Goal: Information Seeking & Learning: Learn about a topic

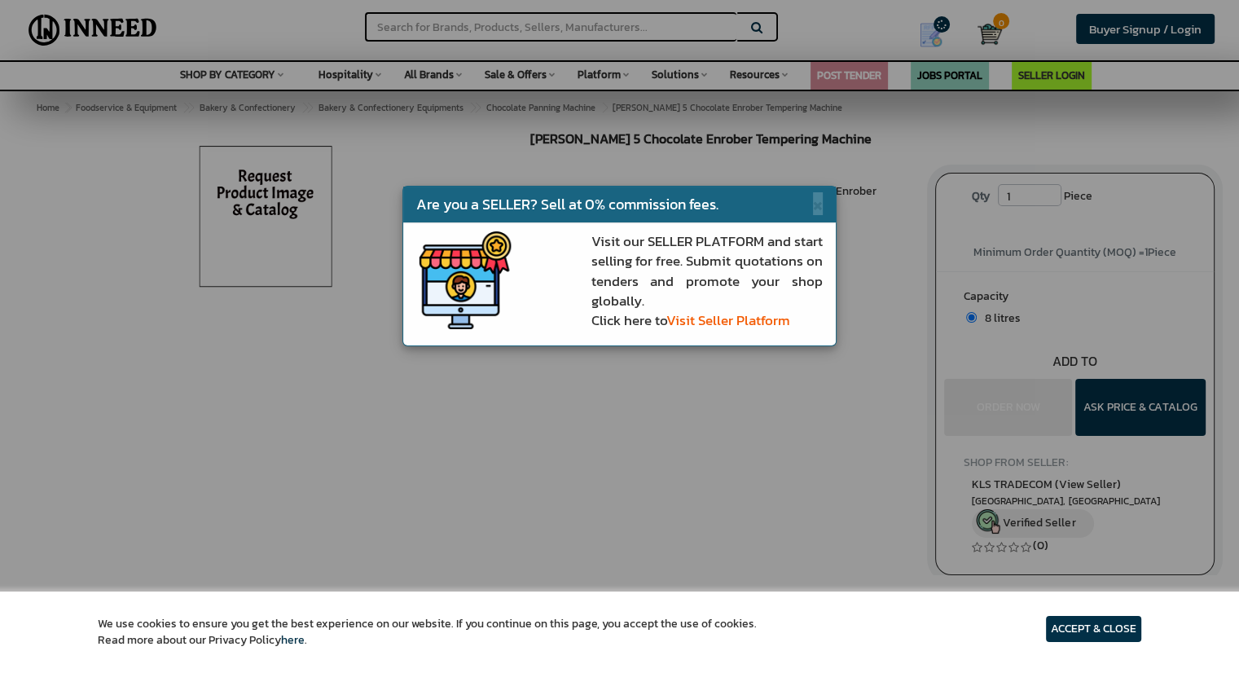
click at [820, 195] on span "×" at bounding box center [818, 203] width 10 height 23
click at [815, 202] on li "[PERSON_NAME] 5 Chocolate Enrober Tempering Machine" at bounding box center [797, 199] width 228 height 33
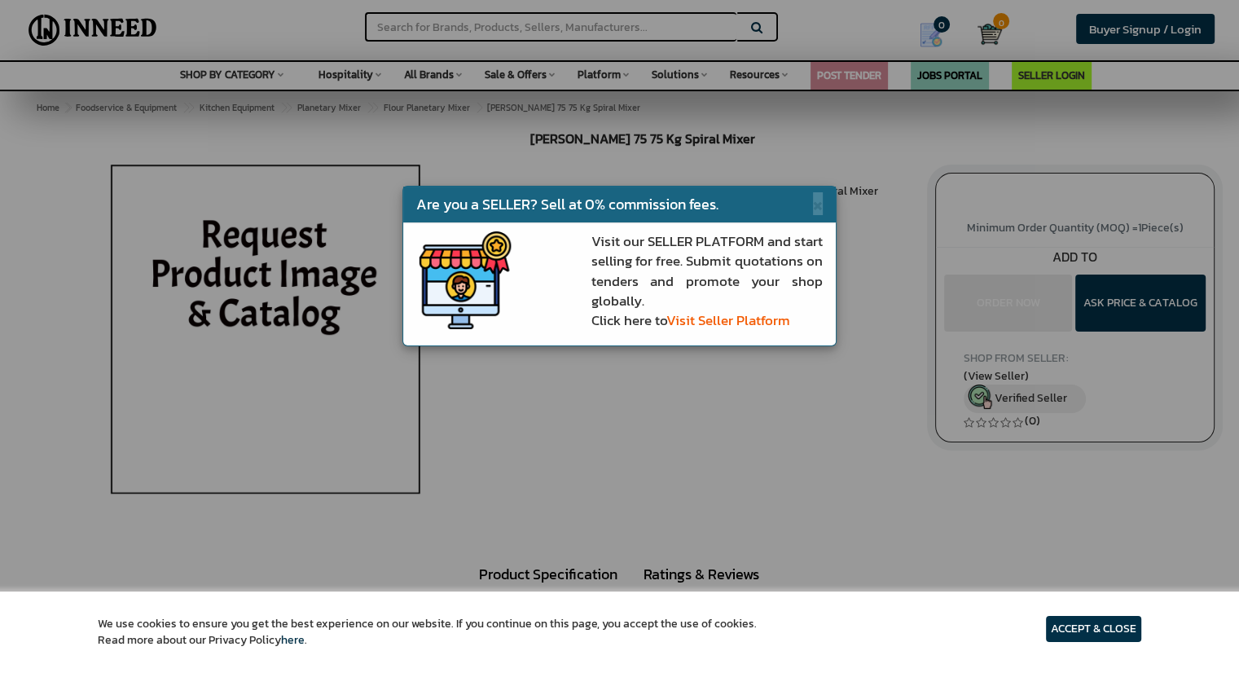
drag, startPoint x: 820, startPoint y: 196, endPoint x: 882, endPoint y: 283, distance: 106.7
click at [820, 196] on span "×" at bounding box center [818, 203] width 10 height 23
click at [812, 205] on li "Salva (View Brand Store)" at bounding box center [797, 213] width 228 height 16
click at [816, 206] on li "Salva (View Brand Store)" at bounding box center [797, 213] width 228 height 16
click at [816, 205] on li "Salva (View Brand Store)" at bounding box center [797, 213] width 228 height 16
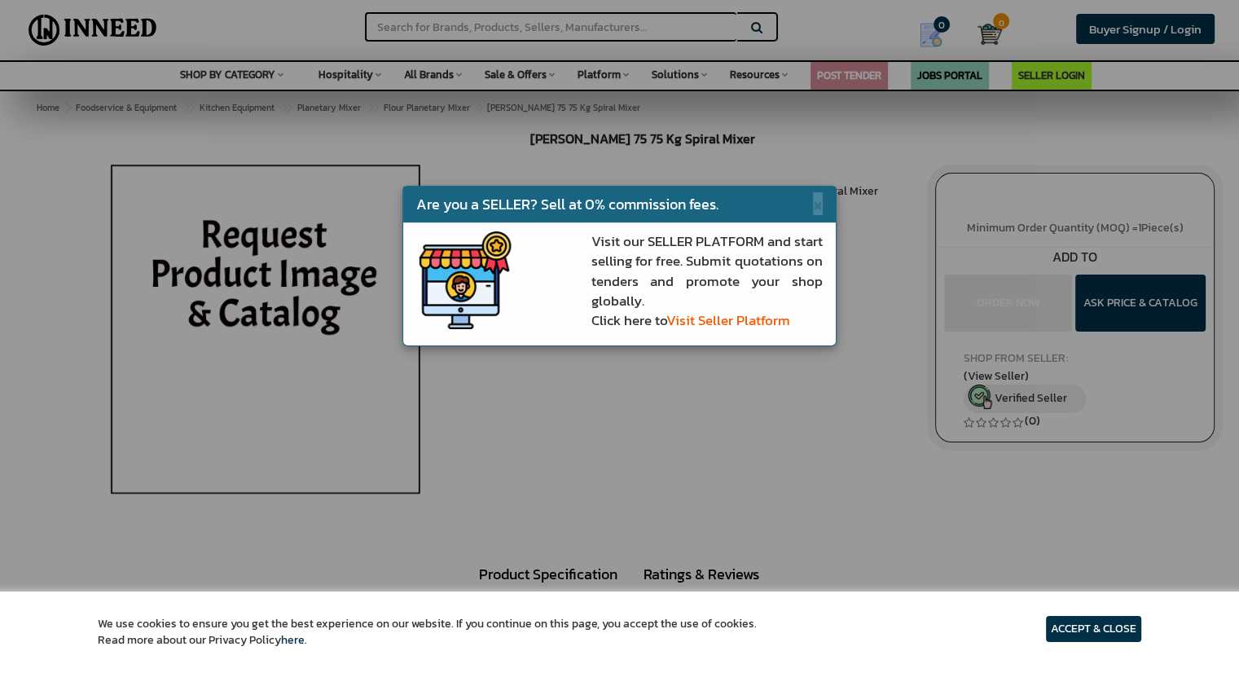
click at [816, 205] on li "Salva (View Brand Store)" at bounding box center [797, 213] width 228 height 16
click at [884, 205] on li "Salva (View Brand Store)" at bounding box center [797, 213] width 228 height 16
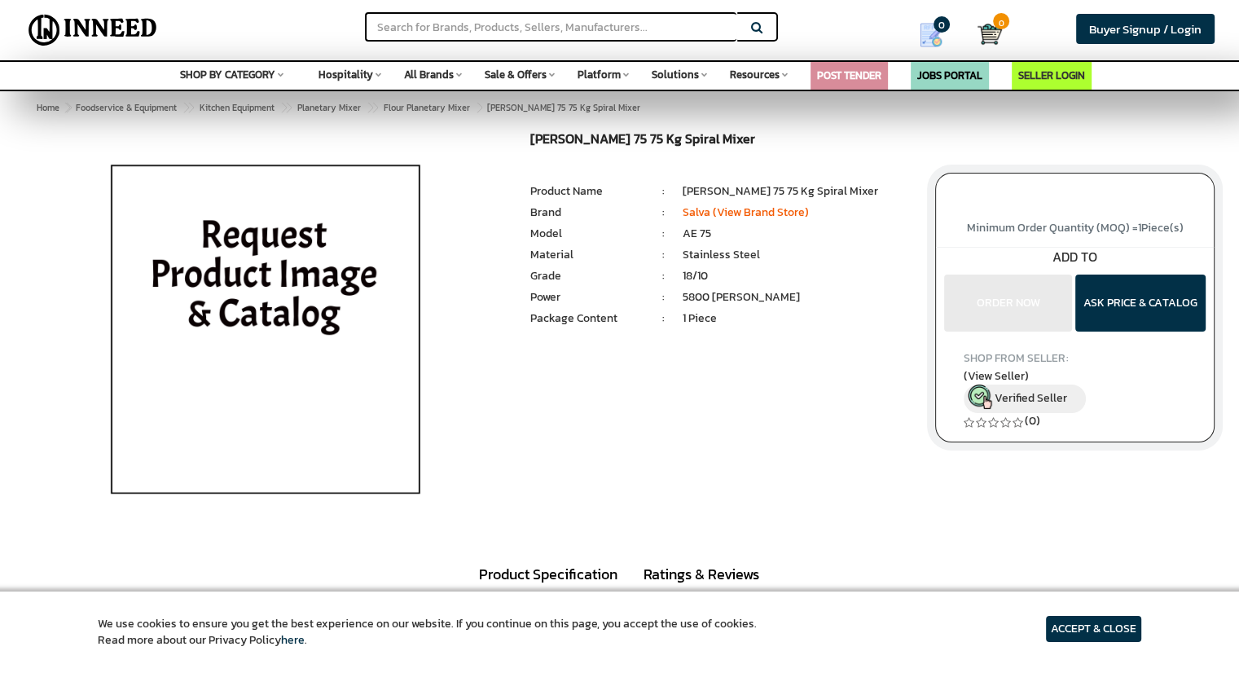
scroll to position [489, 0]
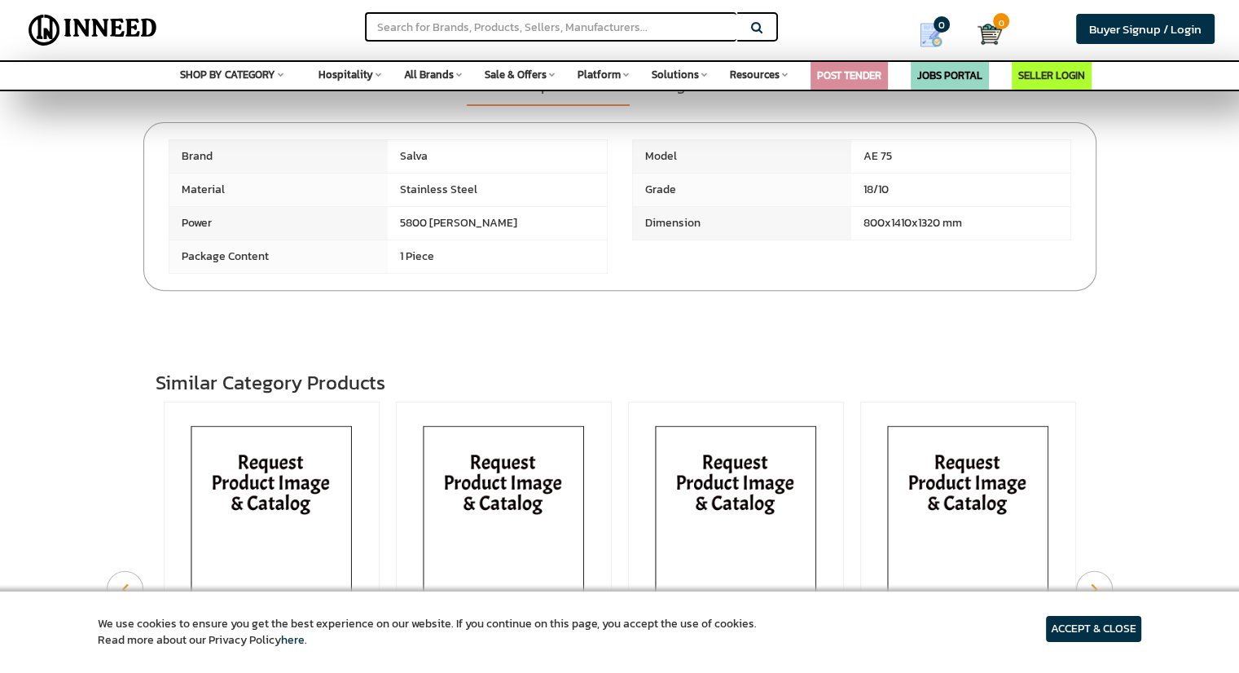
click at [883, 291] on div at bounding box center [620, 311] width 929 height 41
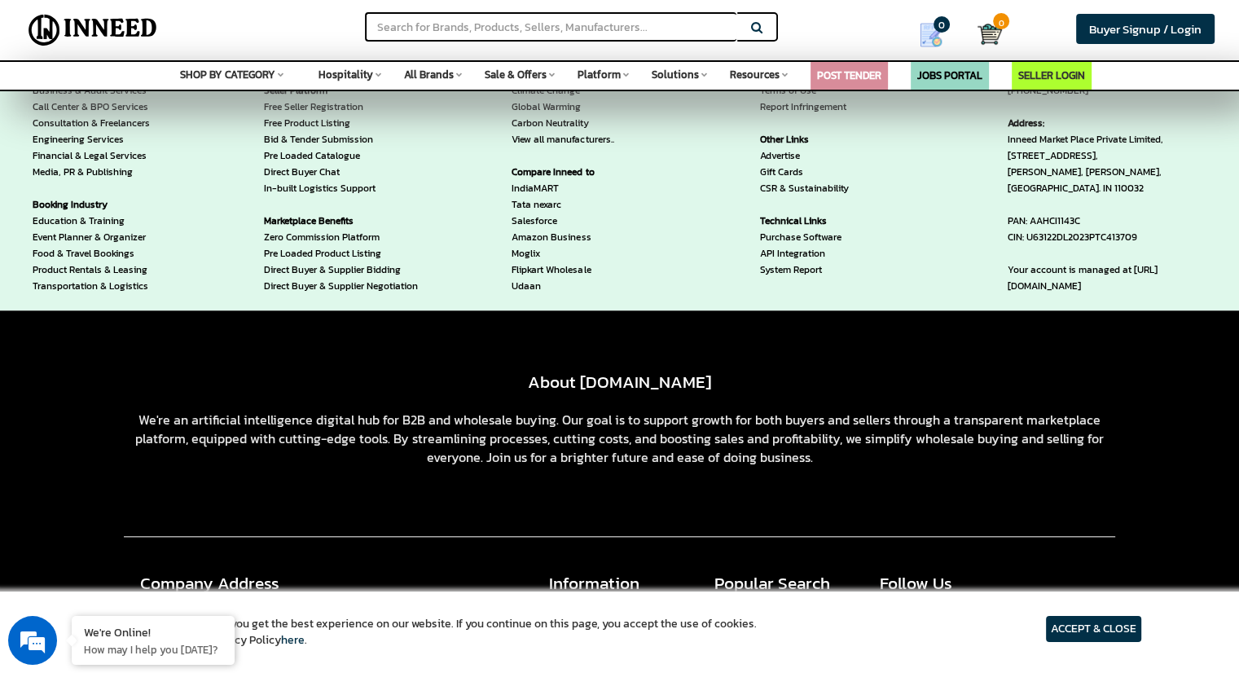
scroll to position [1548, 0]
